Goal: Task Accomplishment & Management: Manage account settings

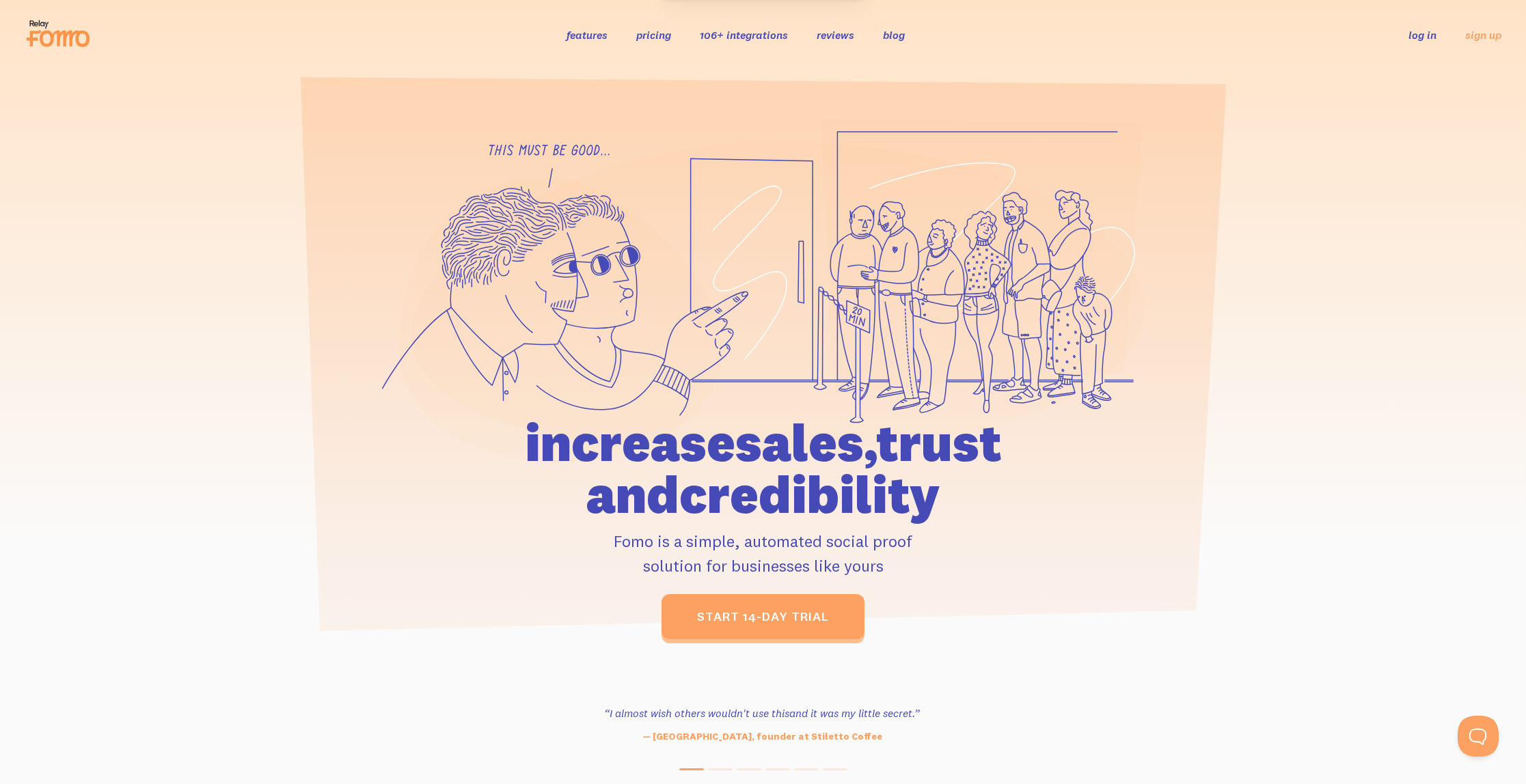
click at [1438, 35] on ul "log in sign up" at bounding box center [1446, 34] width 109 height 16
click at [1430, 35] on link "log in" at bounding box center [1422, 35] width 28 height 14
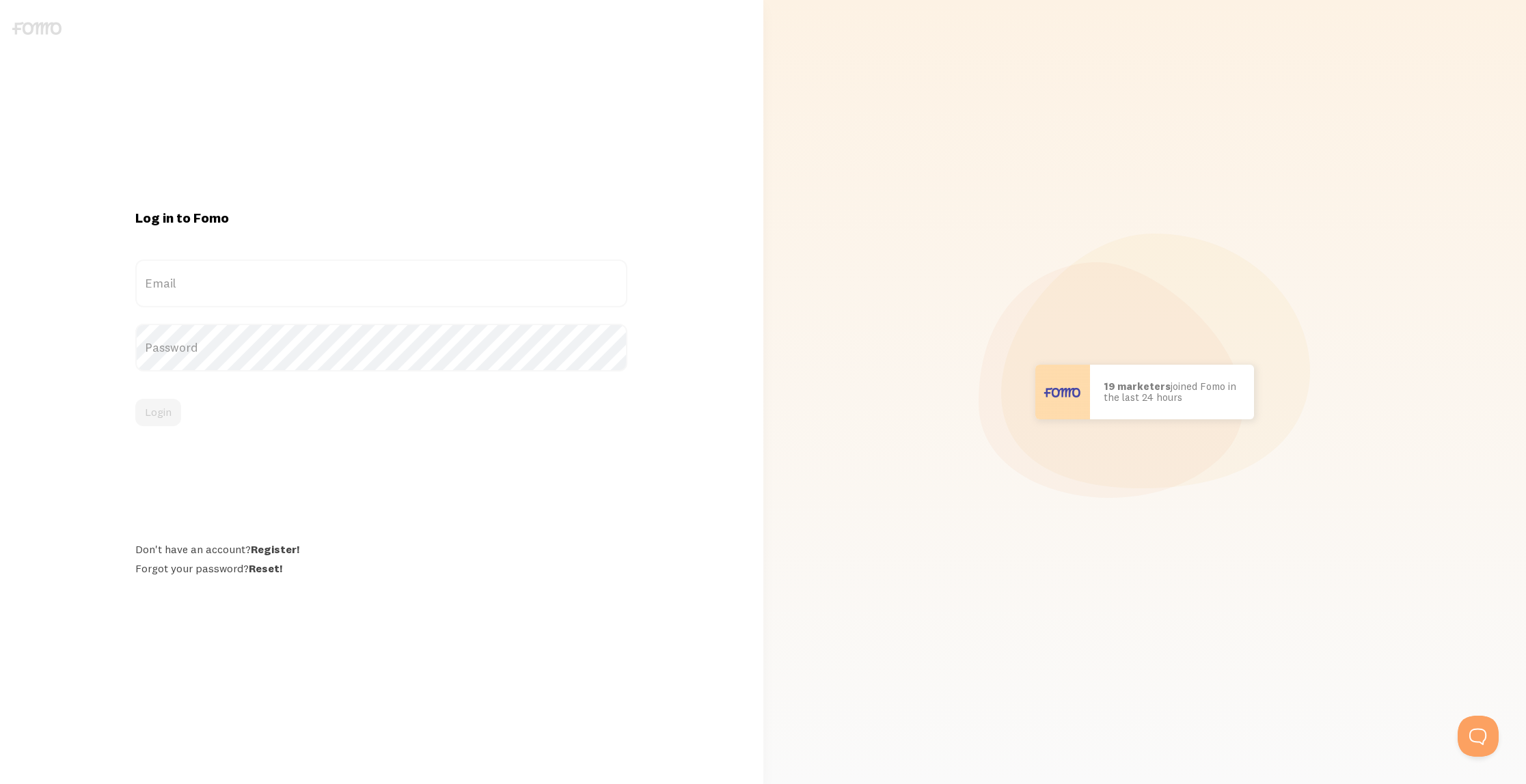
click at [348, 287] on label "Email" at bounding box center [382, 283] width 492 height 48
click at [348, 287] on input "Email" at bounding box center [382, 283] width 492 height 48
type input "[EMAIL_ADDRESS][DOMAIN_NAME]"
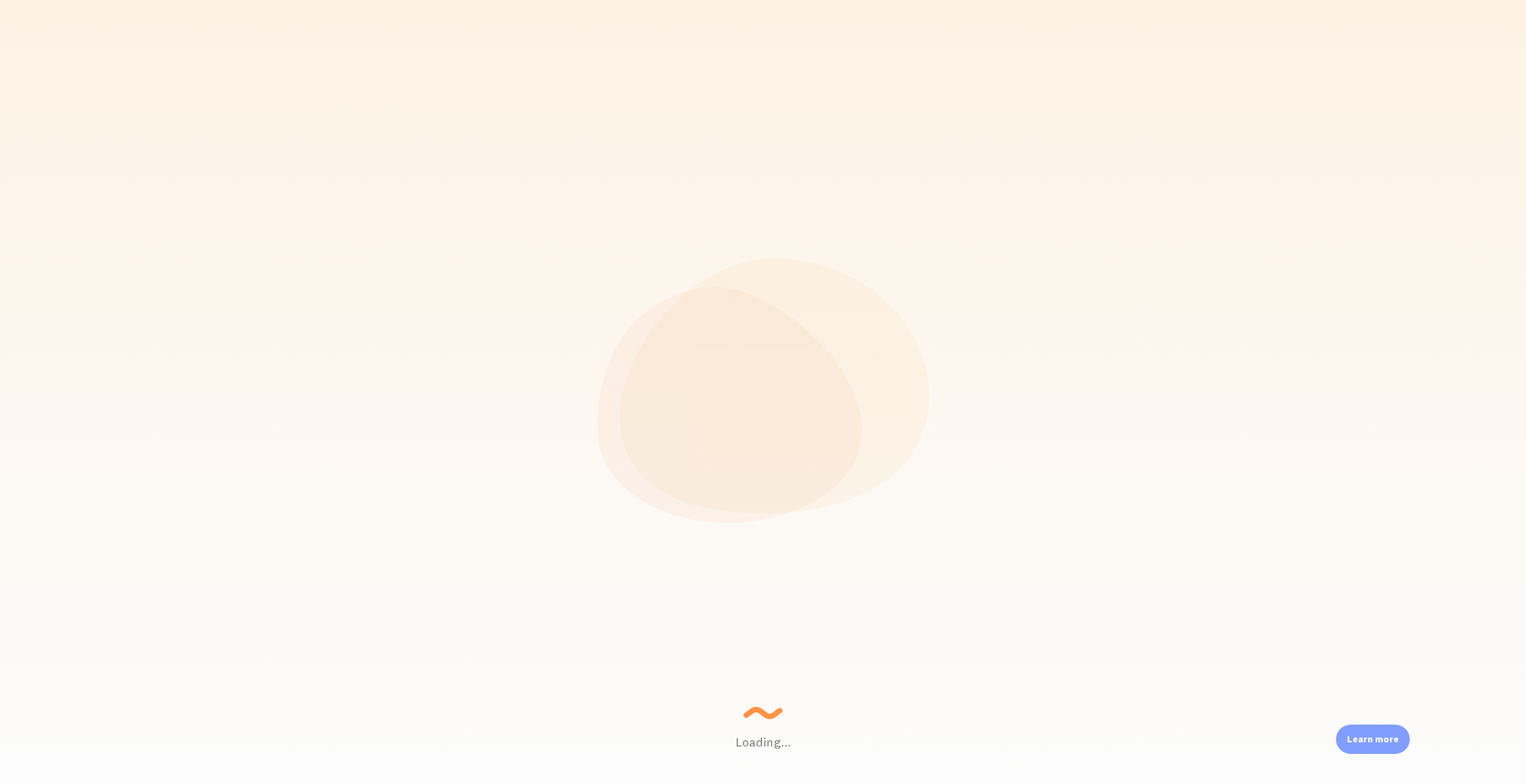
scroll to position [358, 1302]
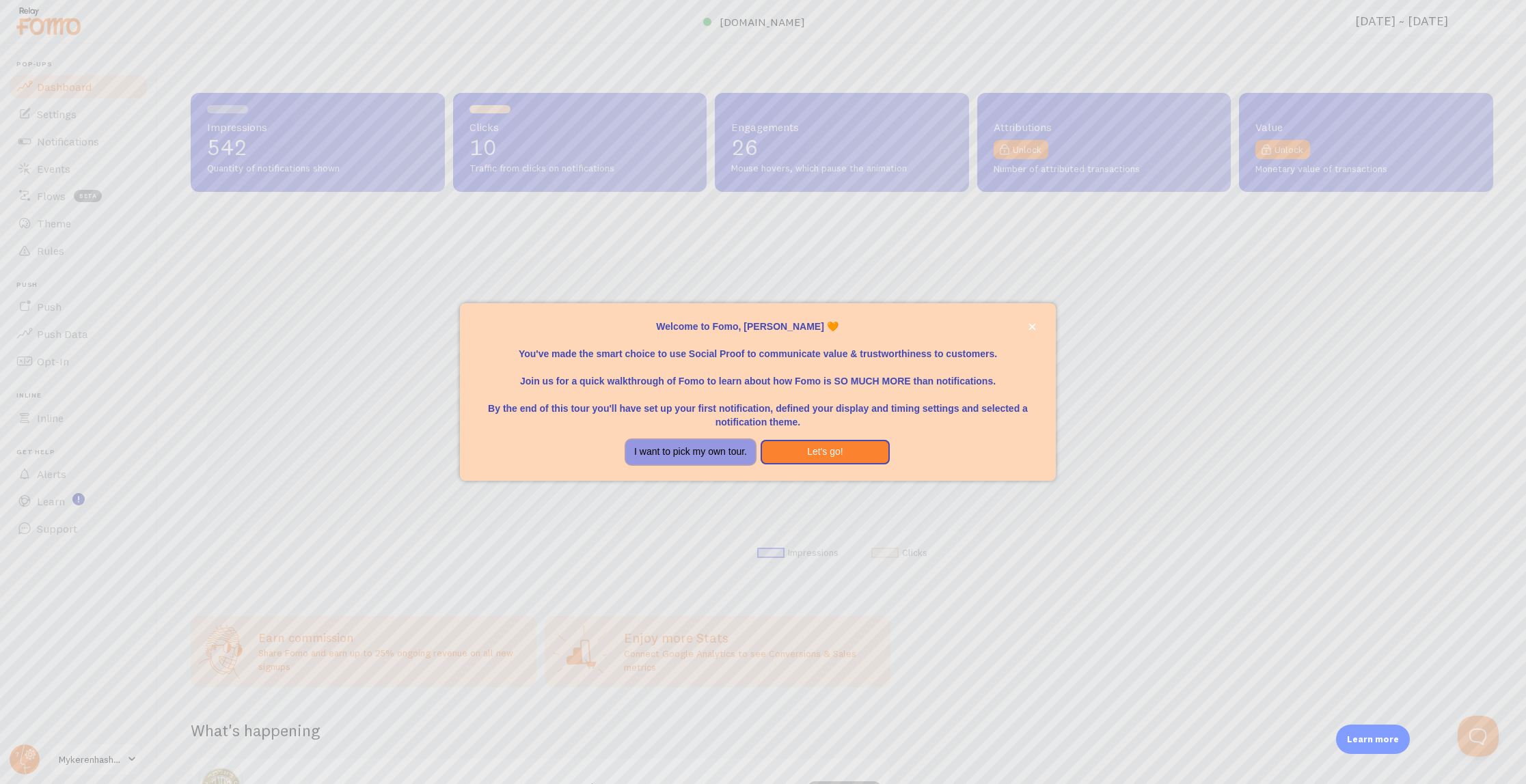
click at [713, 452] on button "I want to pick my own tour." at bounding box center [690, 452] width 129 height 24
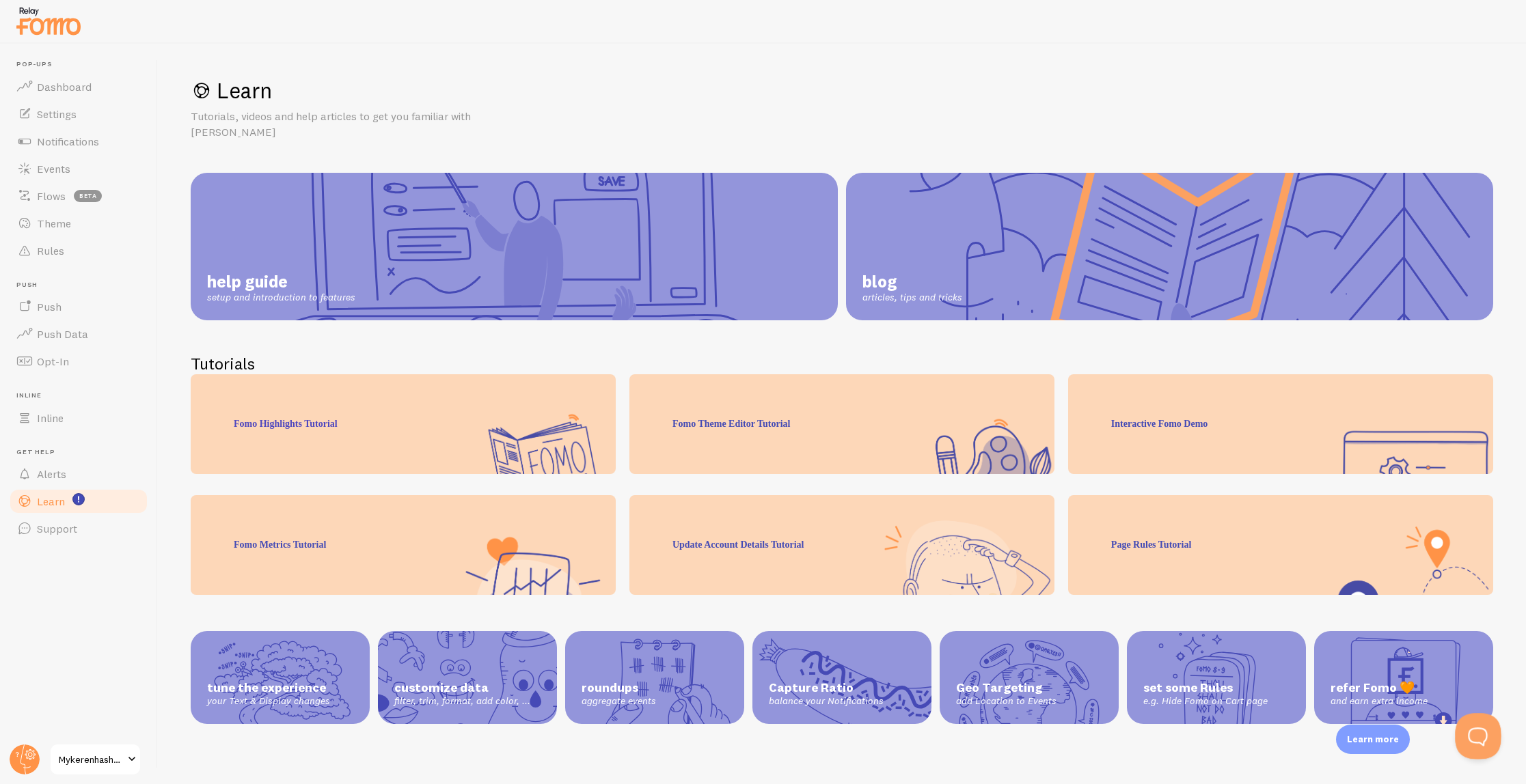
click at [1471, 740] on button "Open Beacon popover" at bounding box center [1475, 734] width 41 height 41
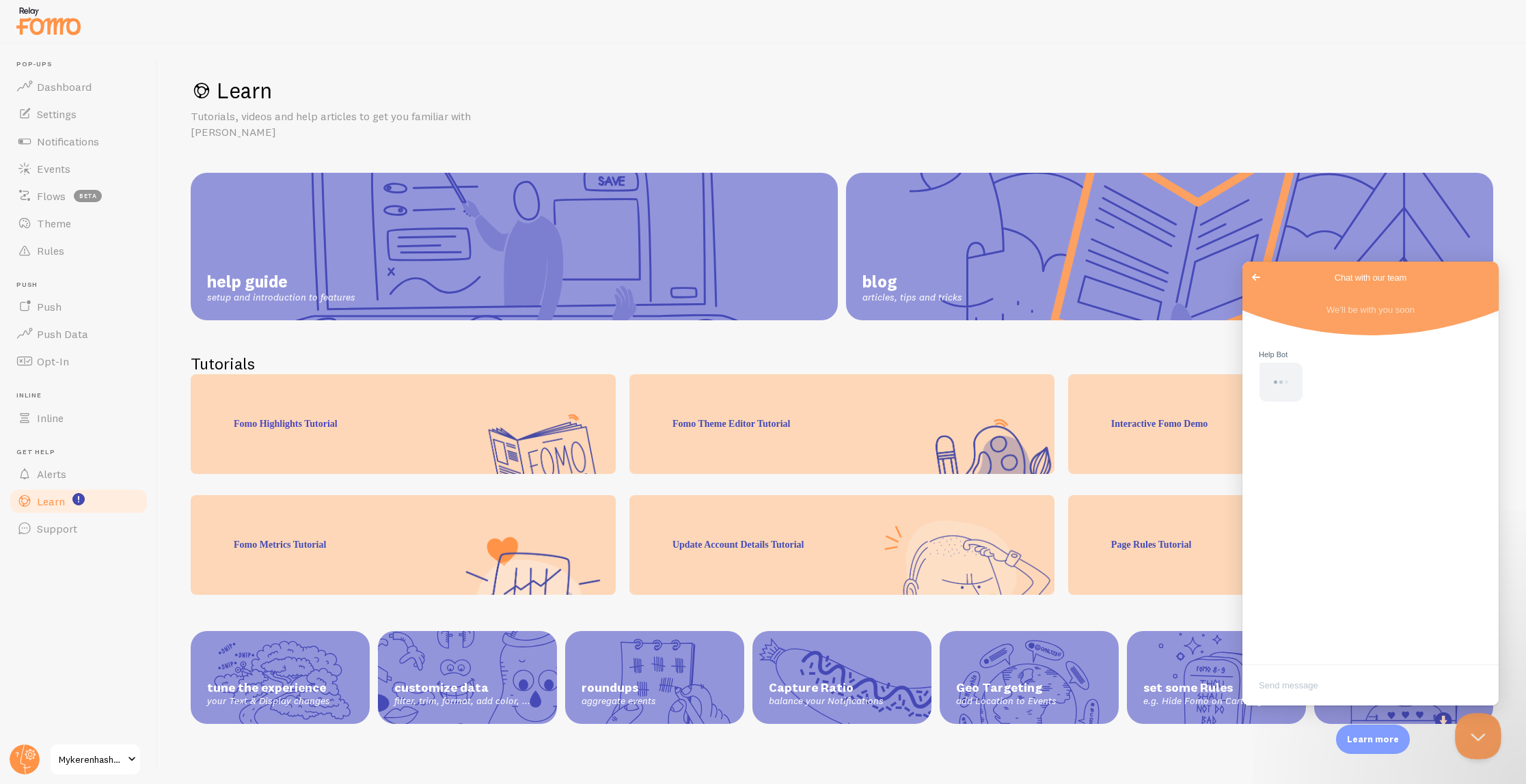
click at [1480, 745] on button "Close Beacon popover" at bounding box center [1475, 734] width 41 height 41
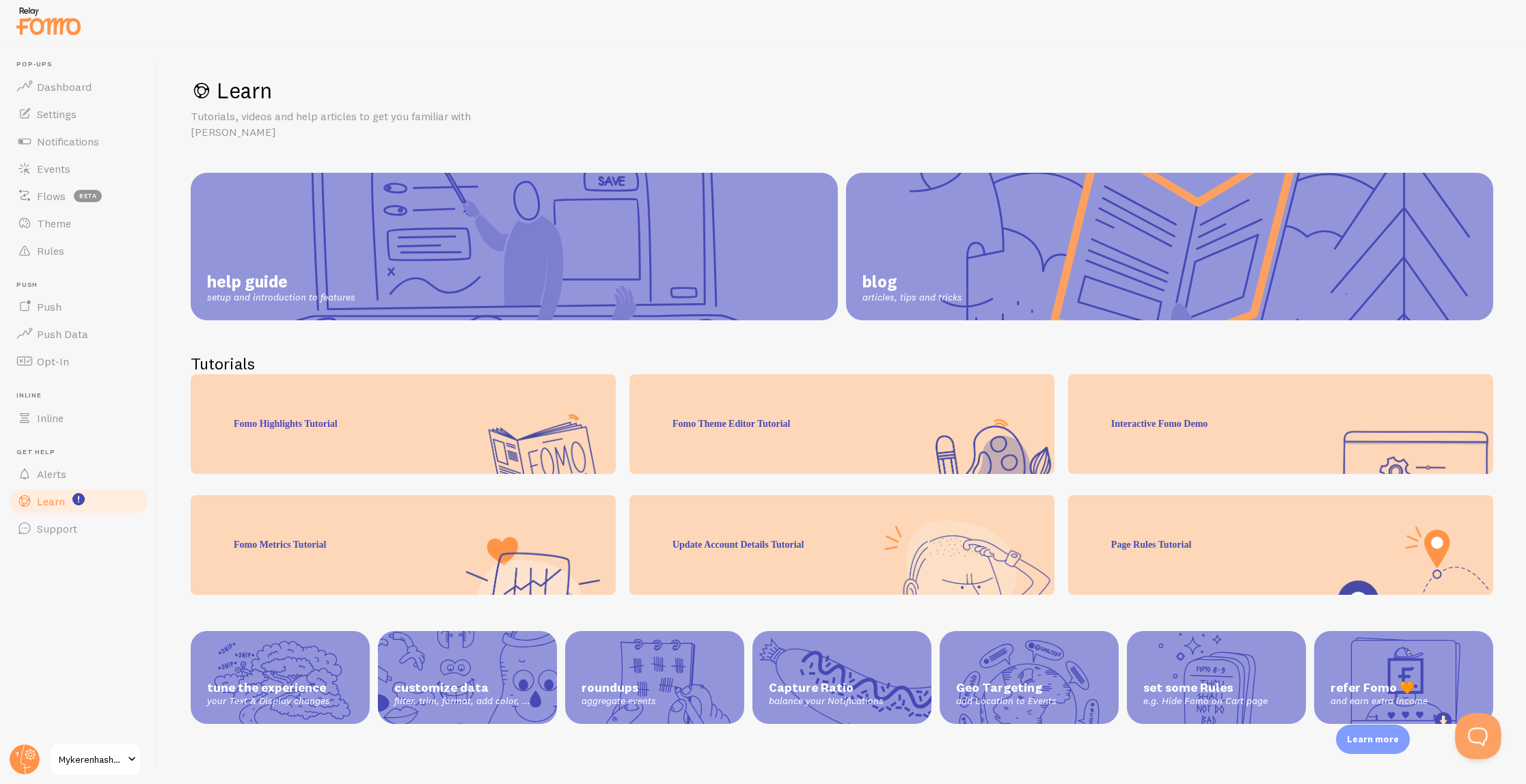
click at [1480, 743] on button "Open Beacon popover" at bounding box center [1475, 734] width 41 height 41
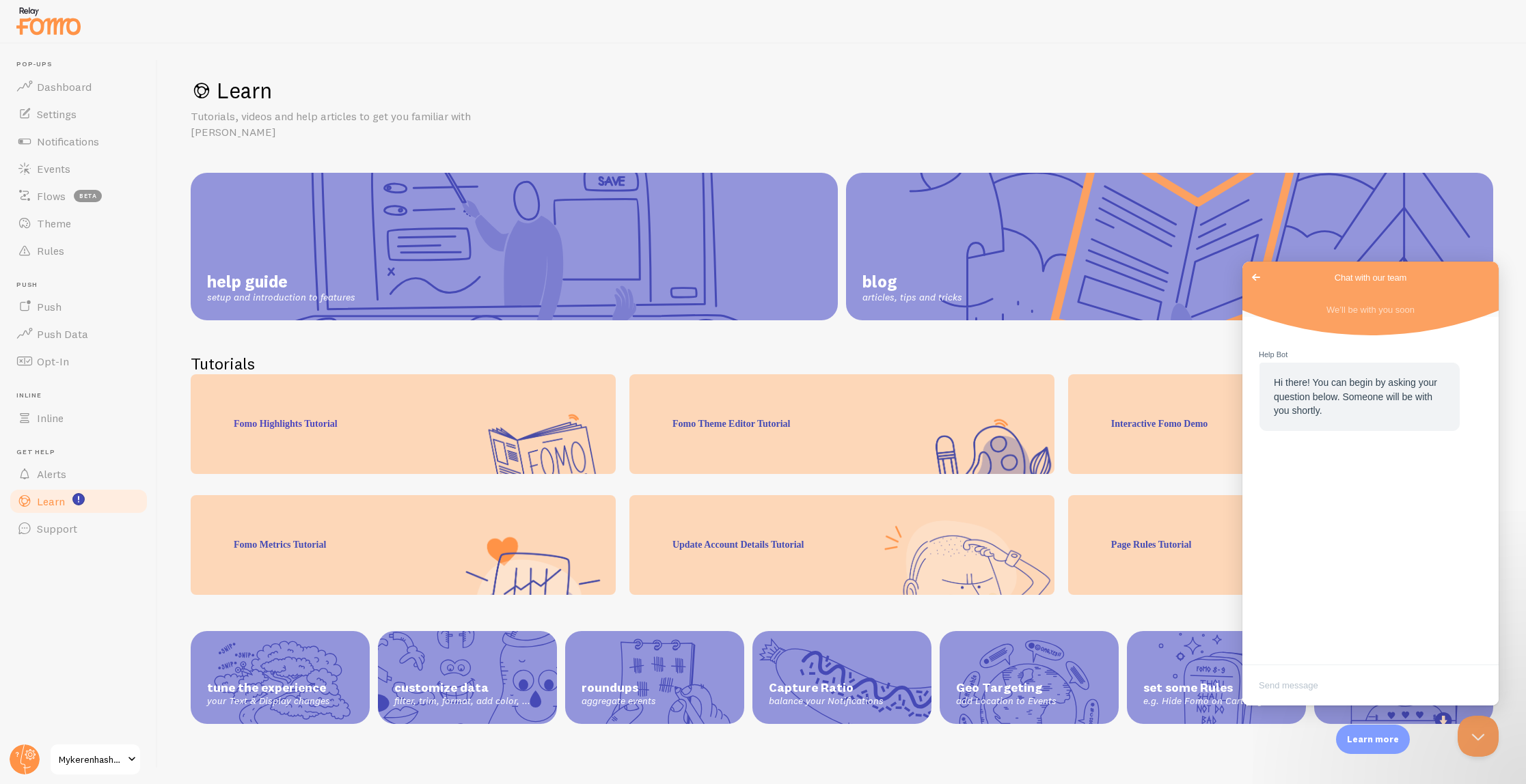
click at [1257, 281] on span "Go back" at bounding box center [1256, 277] width 17 height 17
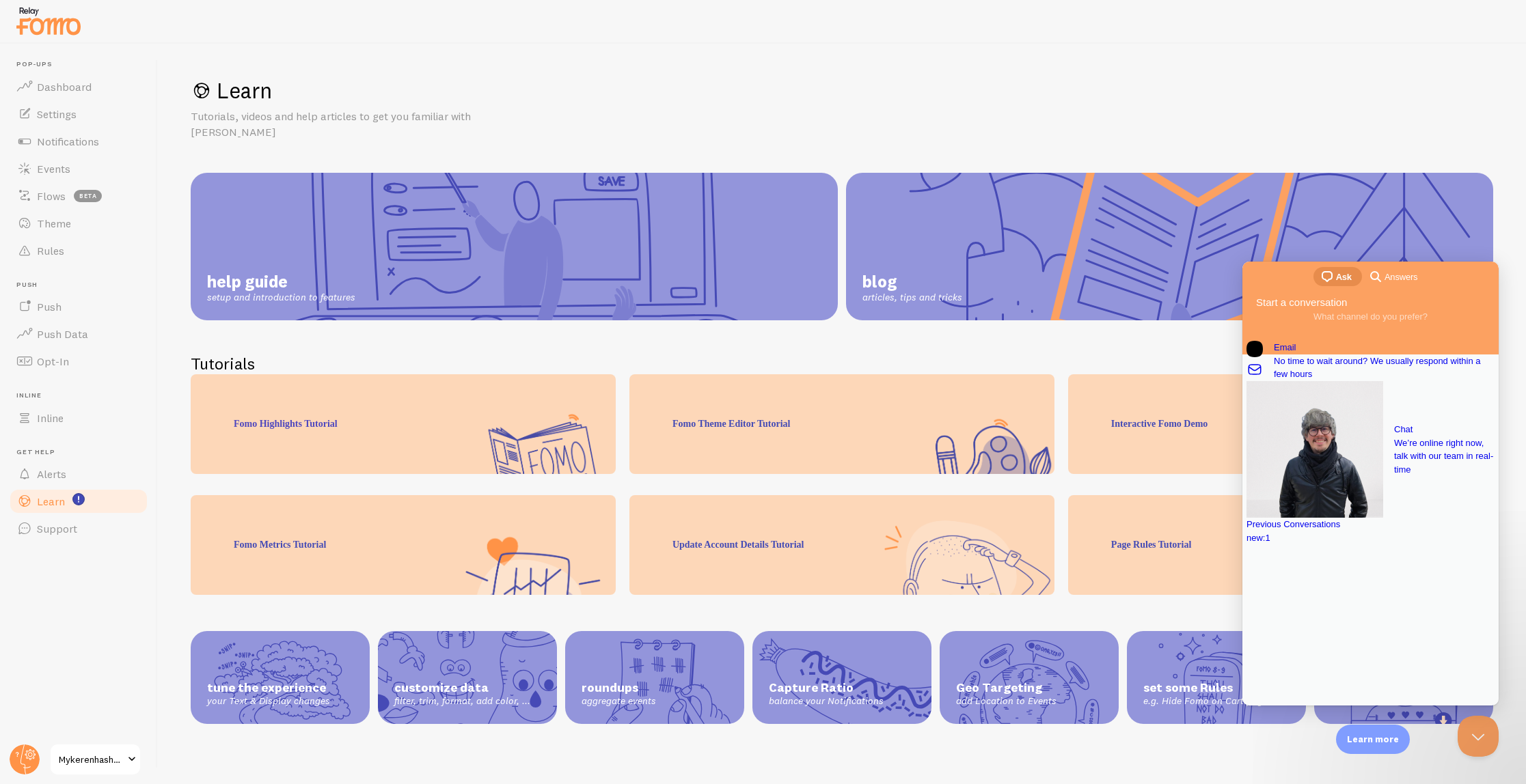
click at [1366, 545] on div "Previous Conversations new : 1" at bounding box center [1370, 530] width 248 height 26
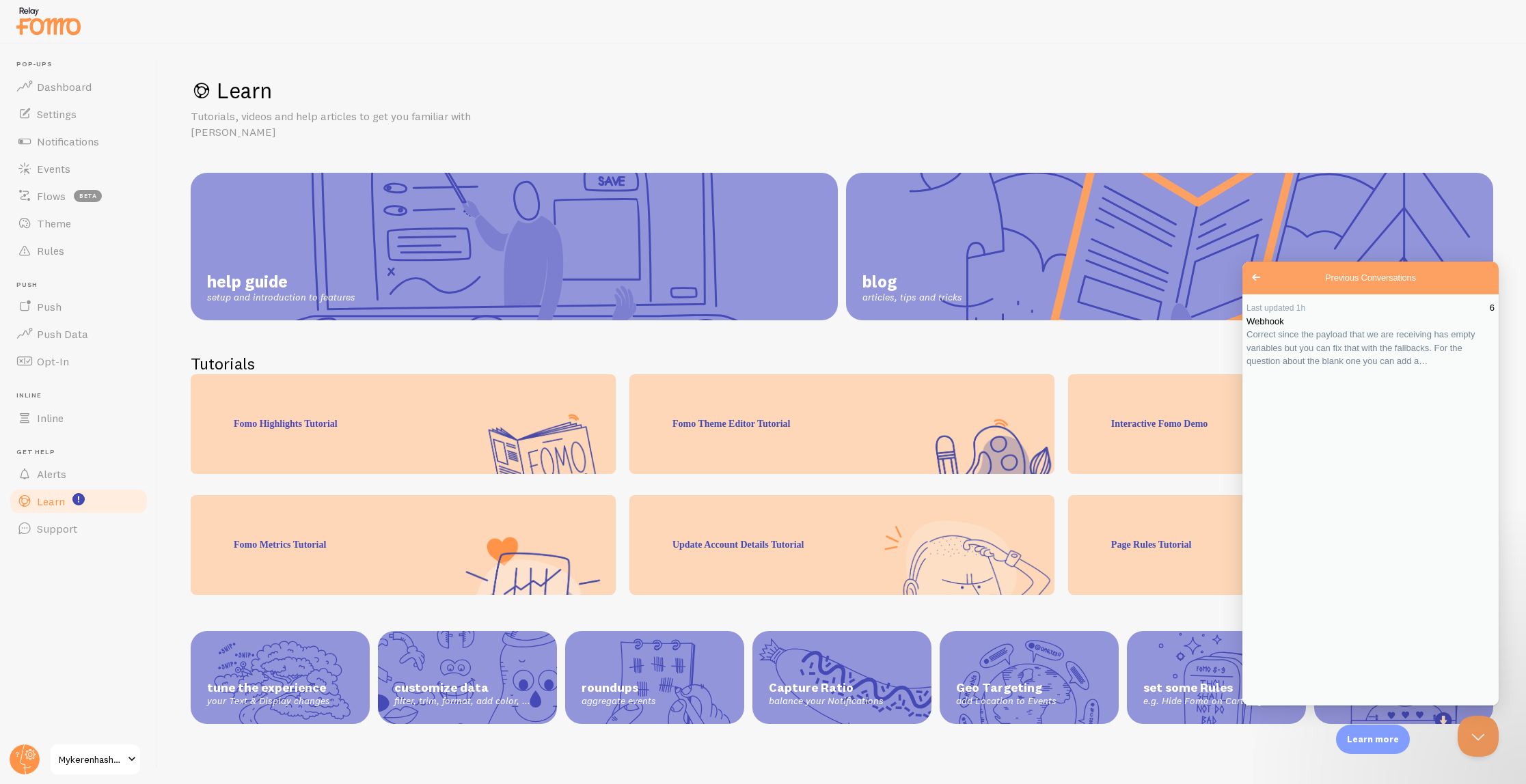
click at [1346, 368] on span "Correct since the payload that we are receiving has empty variables but you can…" at bounding box center [1370, 348] width 248 height 40
click at [1266, 706] on button "Close" at bounding box center [1254, 715] width 24 height 18
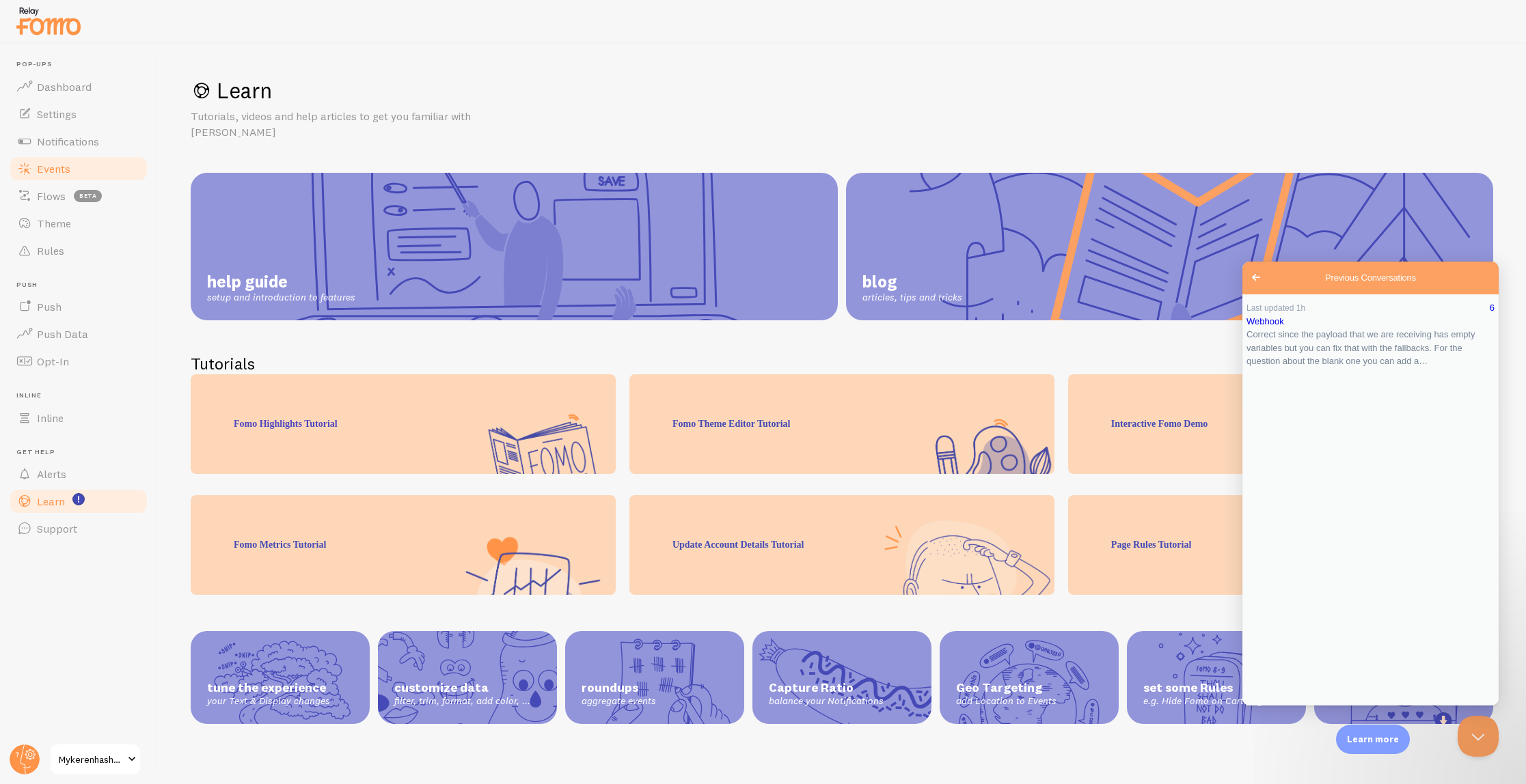
click at [47, 172] on span "Events" at bounding box center [54, 169] width 33 height 14
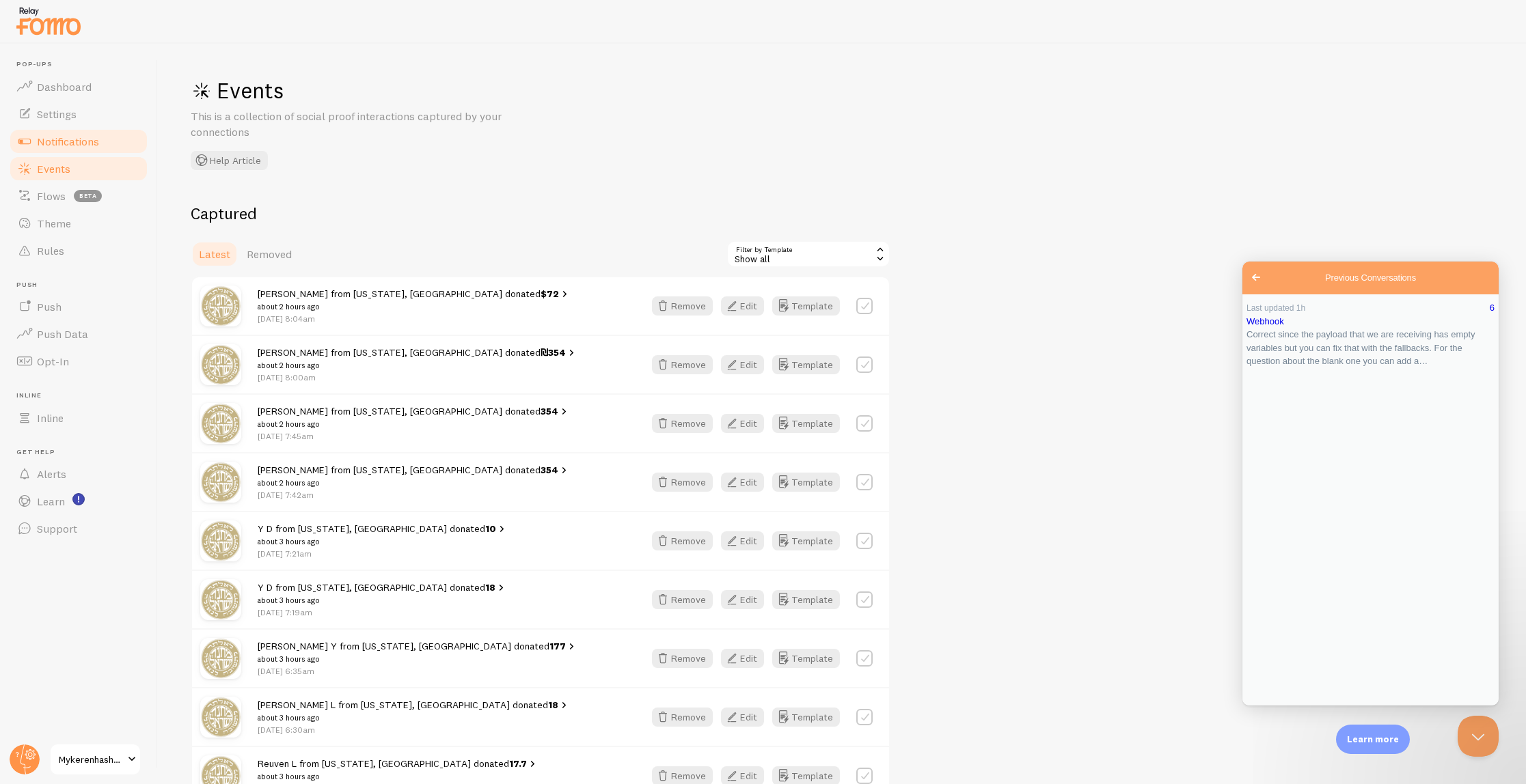
click at [62, 144] on span "Notifications" at bounding box center [68, 142] width 62 height 14
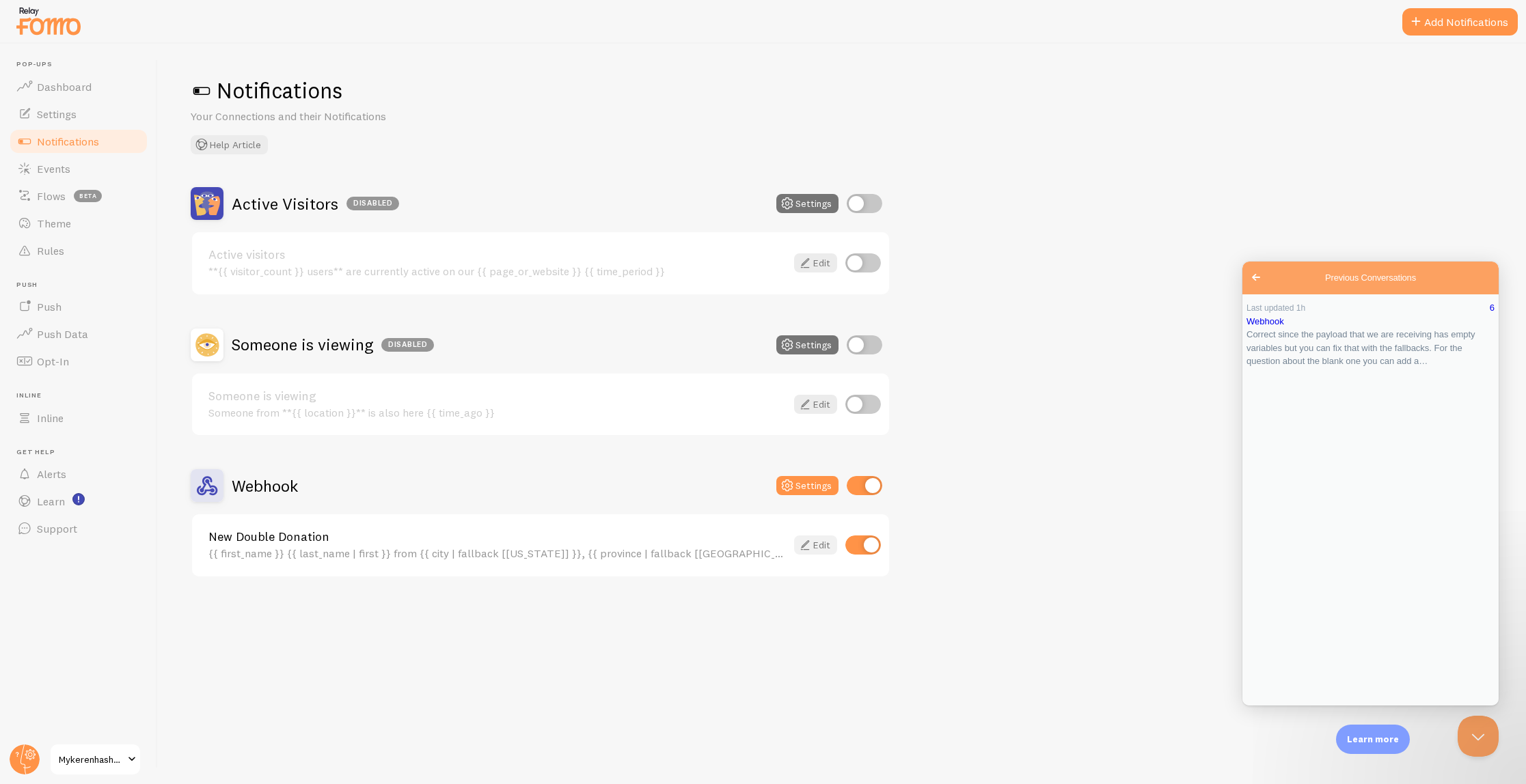
click at [820, 545] on link "Edit" at bounding box center [815, 546] width 43 height 20
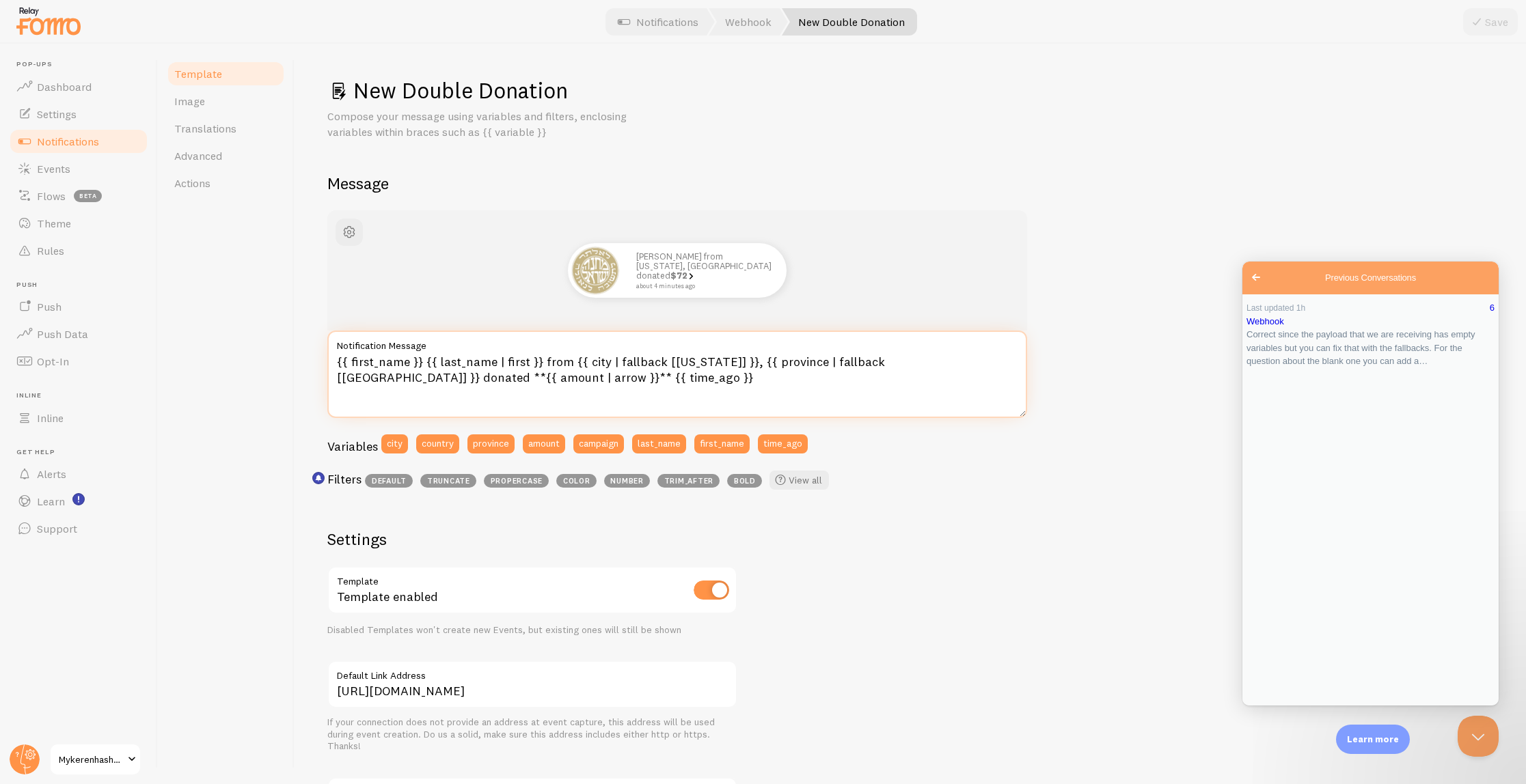
click at [965, 365] on textarea "{{ first_name }} {{ last_name | first }} from {{ city | fallback [New York] }},…" at bounding box center [677, 375] width 700 height 88
click at [1483, 727] on button "Close Beacon popover" at bounding box center [1475, 734] width 41 height 41
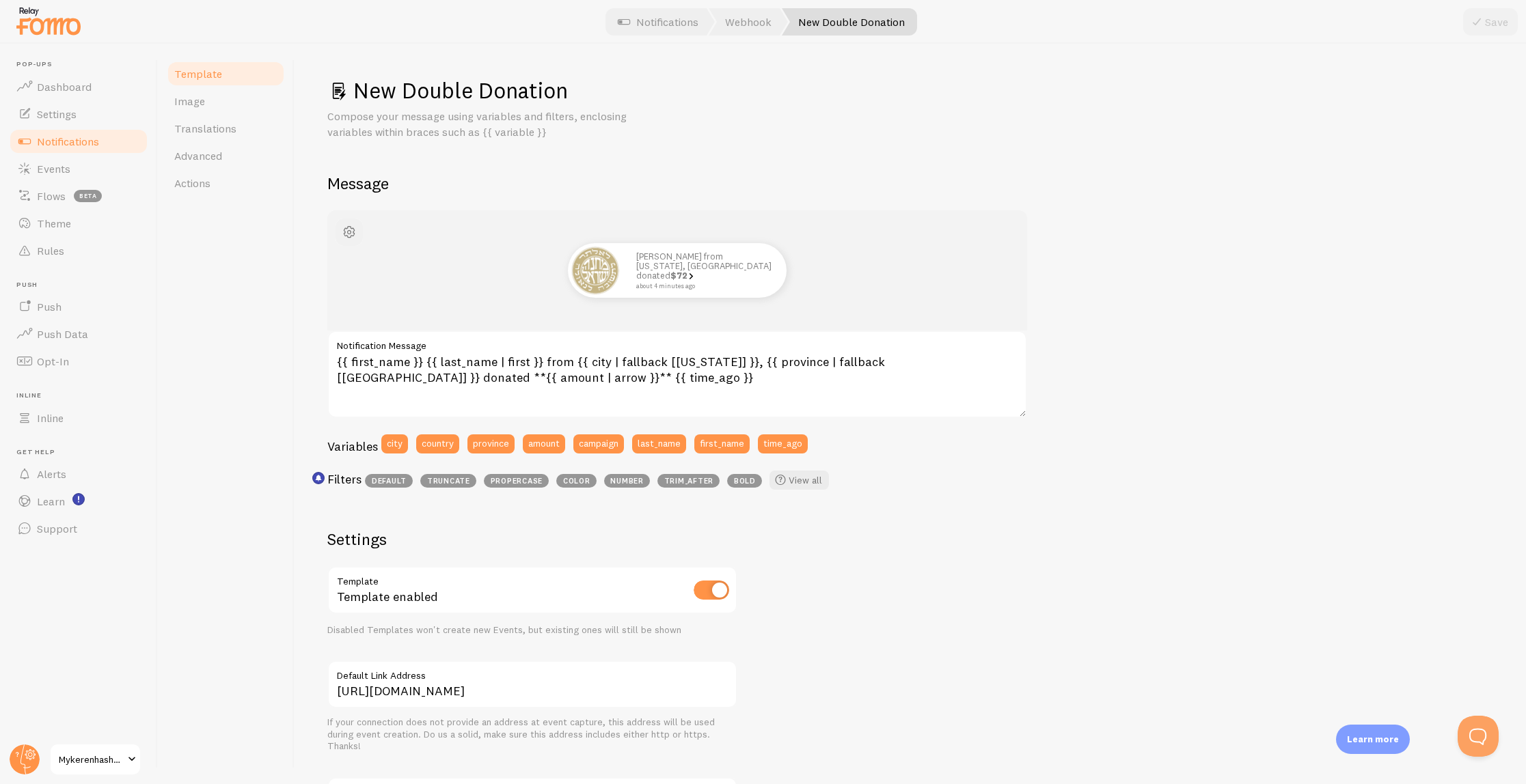
click at [346, 233] on span "button" at bounding box center [349, 232] width 17 height 17
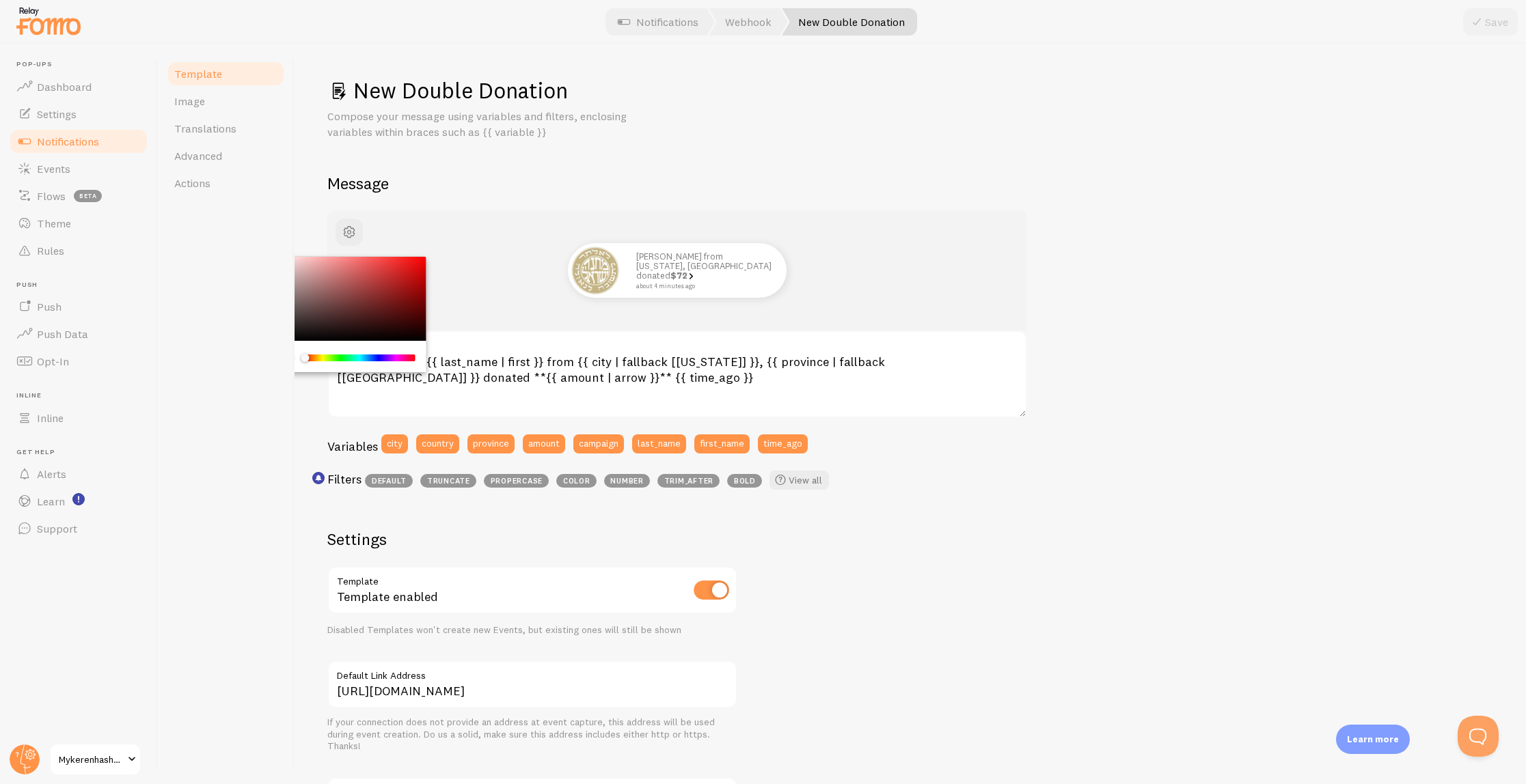
click at [295, 333] on div "Chrome color picker" at bounding box center [349, 299] width 153 height 85
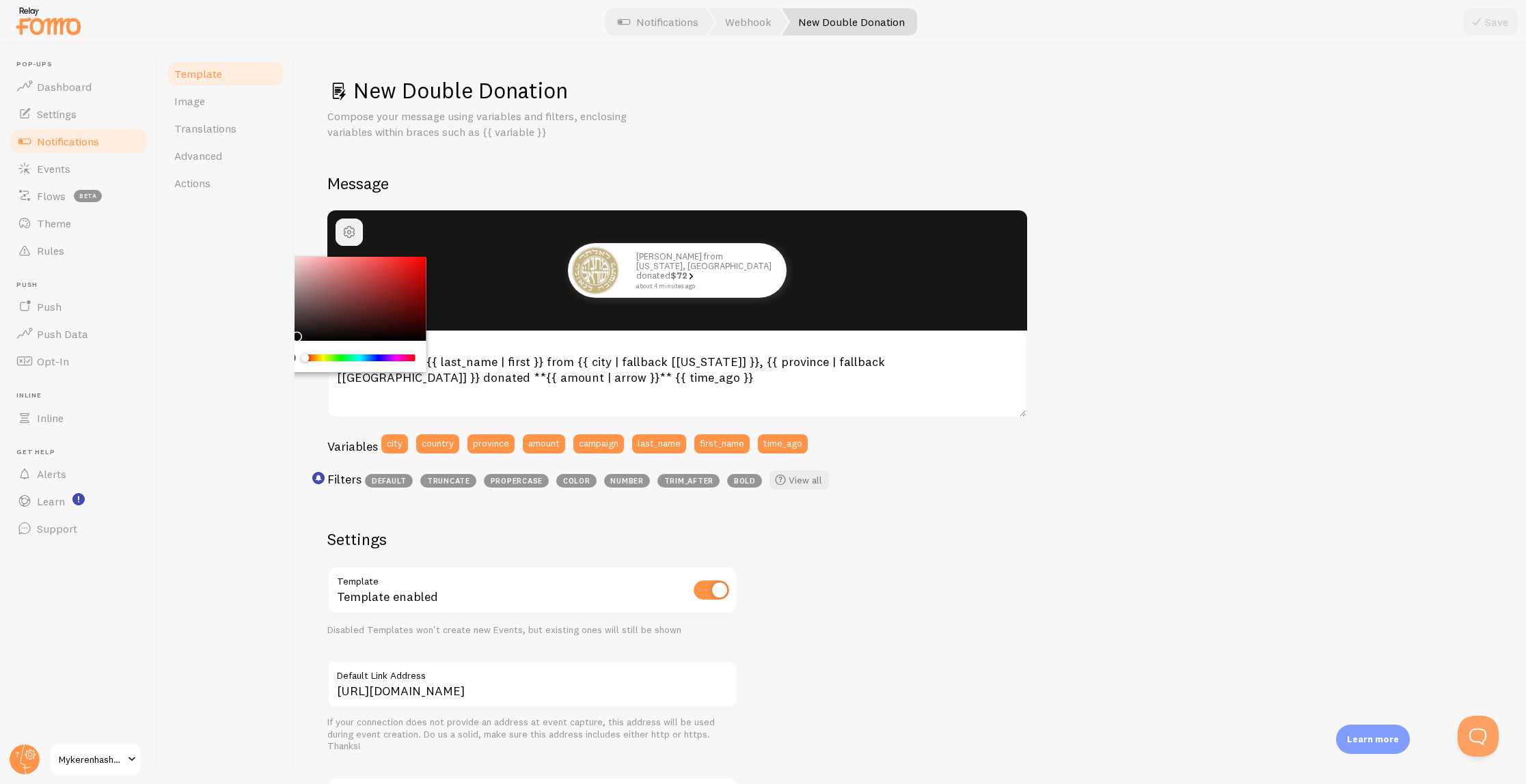
click at [350, 227] on span "button" at bounding box center [349, 232] width 17 height 17
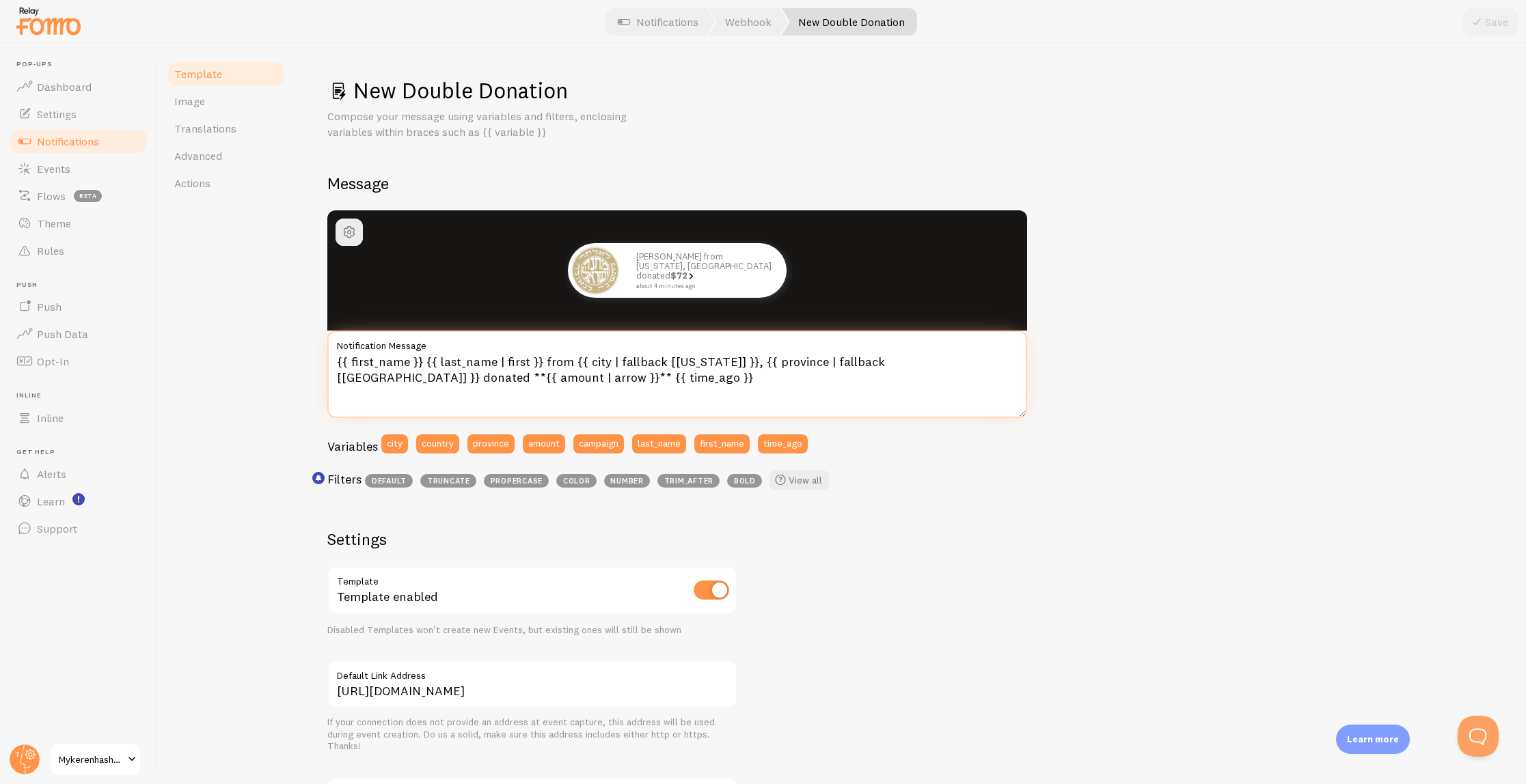
click at [704, 377] on textarea "{{ first_name }} {{ last_name | first }} from {{ city | fallback [New York] }},…" at bounding box center [677, 375] width 700 height 88
click at [792, 374] on textarea "{{ first_name }} {{ last_name | first }} from {{ city | fallback [New York] }},…" at bounding box center [677, 375] width 700 height 88
click at [380, 379] on textarea "{{ first_name }} {{ last_name | first }} from {{ city | fallback [New York] }},…" at bounding box center [677, 375] width 700 height 88
click at [81, 85] on span "Dashboard" at bounding box center [64, 87] width 55 height 14
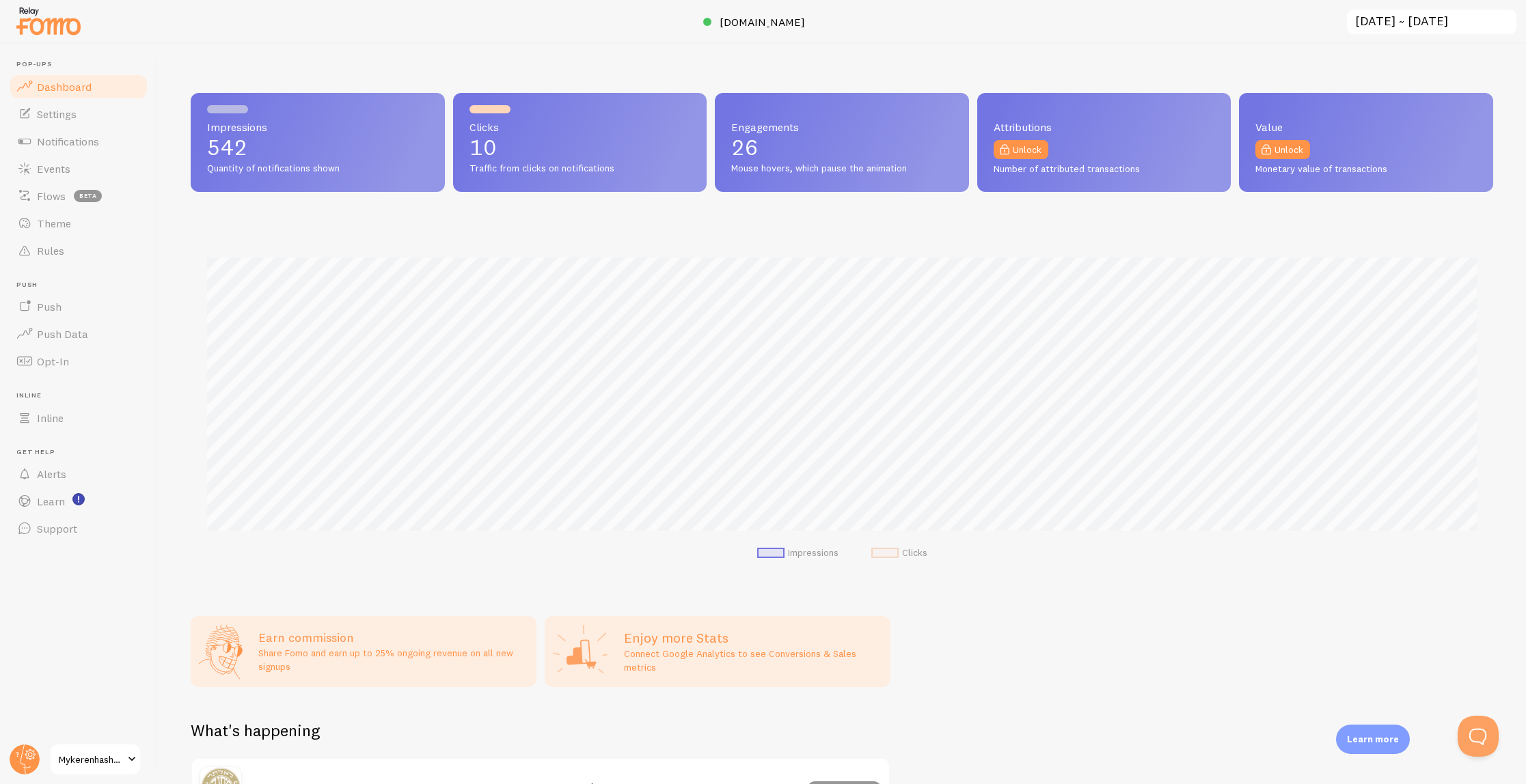
scroll to position [358, 1302]
click at [595, 141] on p "10" at bounding box center [580, 147] width 222 height 21
